Goal: Transaction & Acquisition: Purchase product/service

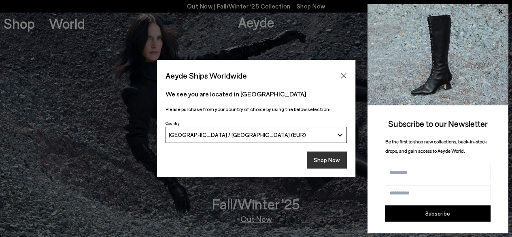
click at [333, 160] on button "Shop Now" at bounding box center [327, 159] width 40 height 17
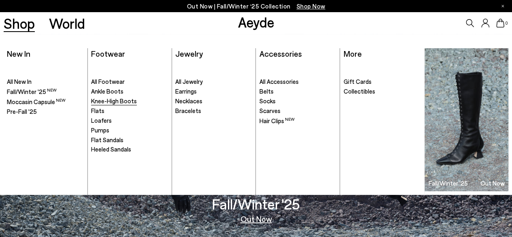
click at [117, 100] on span "Knee-High Boots" at bounding box center [114, 100] width 46 height 7
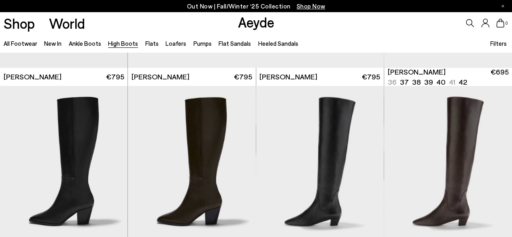
scroll to position [364, 0]
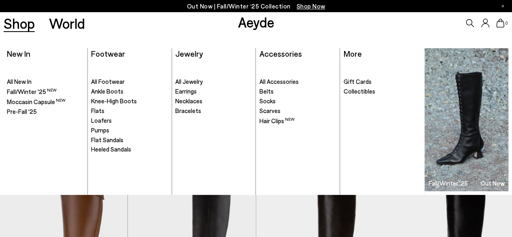
scroll to position [1255, 0]
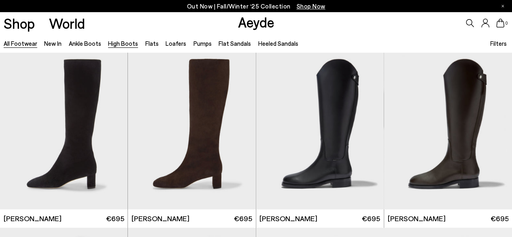
click at [29, 45] on link "All Footwear" at bounding box center [21, 43] width 34 height 7
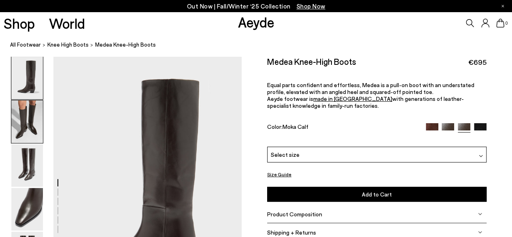
click at [29, 117] on img at bounding box center [27, 121] width 32 height 43
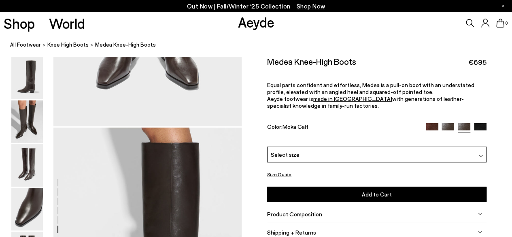
scroll to position [1184, 0]
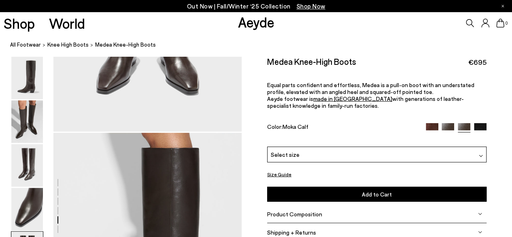
click at [428, 124] on img at bounding box center [432, 129] width 13 height 13
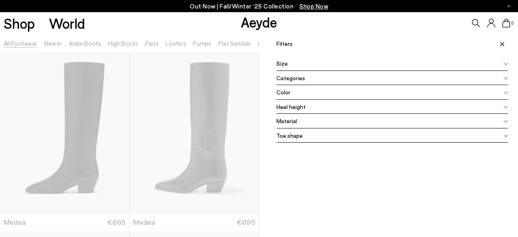
click at [400, 95] on div "Color" at bounding box center [392, 92] width 232 height 15
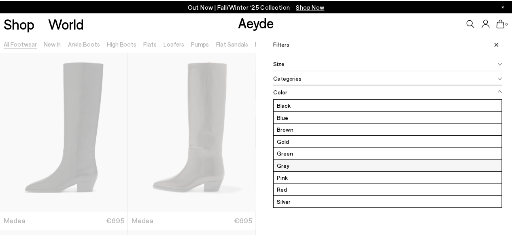
scroll to position [23, 0]
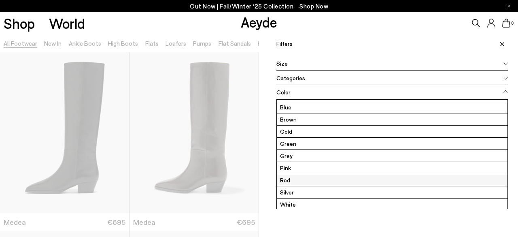
click at [351, 176] on label "Red" at bounding box center [392, 180] width 231 height 12
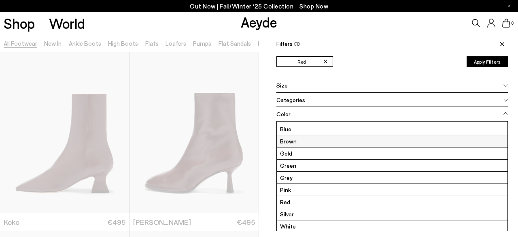
click at [351, 140] on label "Brown" at bounding box center [392, 141] width 231 height 12
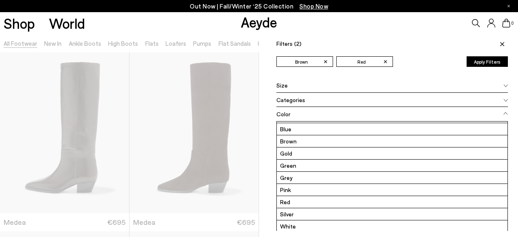
click at [489, 67] on button "Apply Filters" at bounding box center [487, 61] width 41 height 11
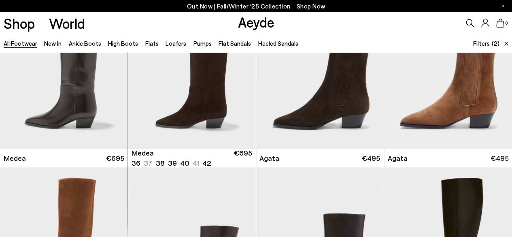
scroll to position [243, 0]
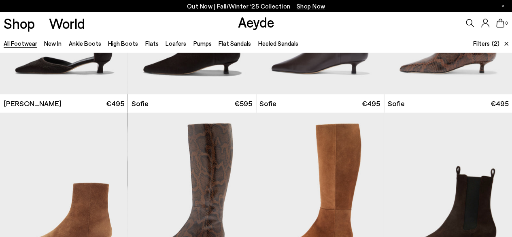
scroll to position [1214, 0]
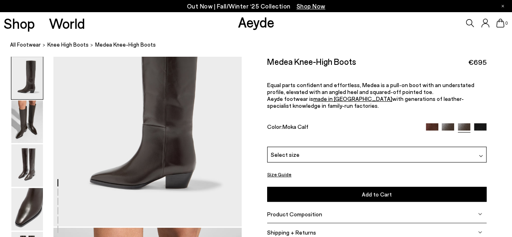
scroll to position [121, 0]
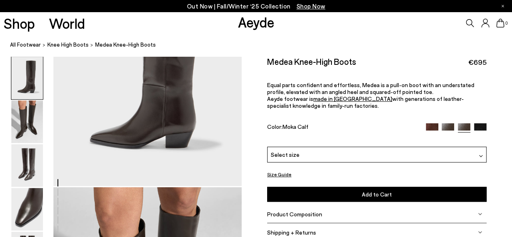
click at [292, 154] on span "Select size" at bounding box center [285, 154] width 29 height 9
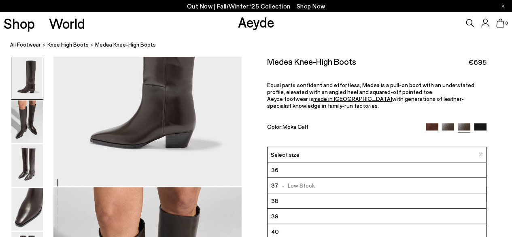
click at [319, 119] on div "Medea Knee-High Boots €695 Equal parts confident and effortless, Medea is a pul…" at bounding box center [376, 101] width 219 height 90
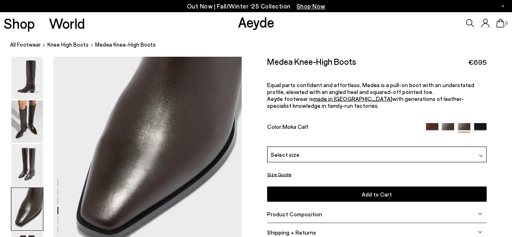
scroll to position [850, 0]
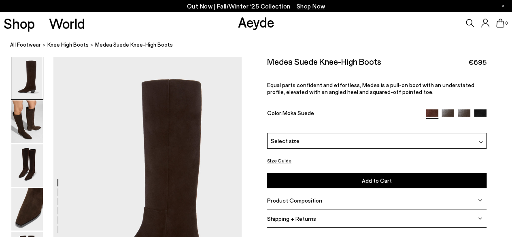
click at [451, 111] on img at bounding box center [448, 115] width 13 height 13
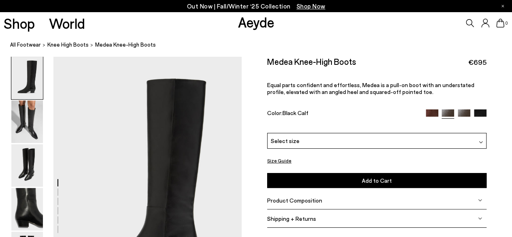
click at [461, 110] on img at bounding box center [464, 115] width 13 height 13
